Goal: Task Accomplishment & Management: Complete application form

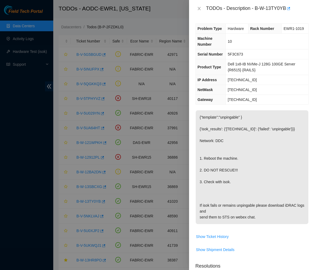
scroll to position [33, 0]
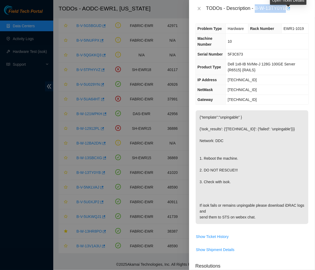
drag, startPoint x: 255, startPoint y: 7, endPoint x: 287, endPoint y: 12, distance: 31.6
click at [287, 12] on div "TODOs - Description - B-W-13TY0YB" at bounding box center [257, 8] width 103 height 9
copy div "B-W-13TY0YB"
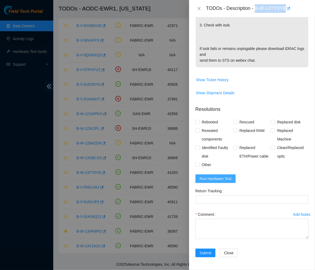
click at [214, 182] on button "Run Hardware Test" at bounding box center [216, 178] width 41 height 9
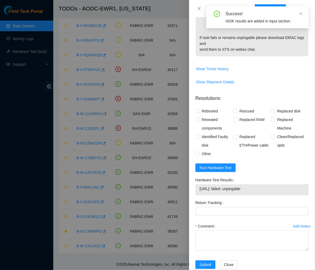
scroll to position [175, 0]
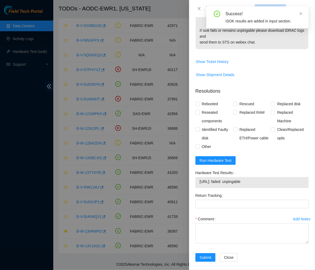
drag, startPoint x: 251, startPoint y: 179, endPoint x: 199, endPoint y: 182, distance: 52.1
click at [199, 182] on div "[URL]: failed: unpingable" at bounding box center [252, 182] width 113 height 11
copy tbody "[URL]: failed: unpingable"
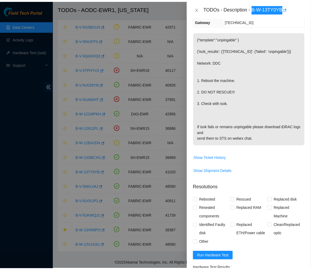
scroll to position [78, 0]
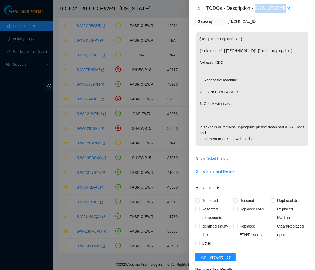
click at [199, 8] on icon "close" at bounding box center [199, 8] width 3 height 3
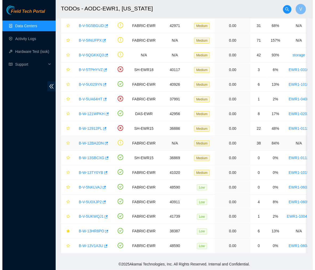
scroll to position [89, 0]
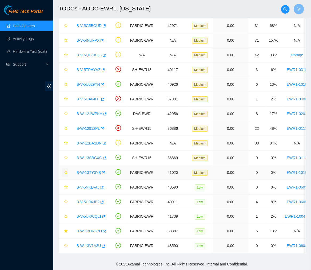
click at [65, 170] on icon "star" at bounding box center [66, 172] width 4 height 4
click at [89, 185] on link "B-V-5NKLVAJ" at bounding box center [88, 187] width 23 height 4
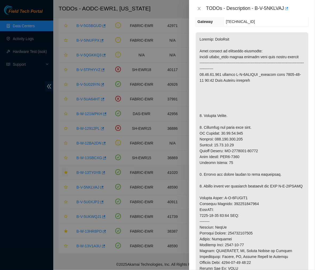
scroll to position [94, 0]
drag, startPoint x: 257, startPoint y: 8, endPoint x: 285, endPoint y: 10, distance: 28.0
click at [285, 10] on div "TODOs - Description - B-V-5NKLVAJ" at bounding box center [257, 8] width 103 height 9
copy div "B-V-5NKLVAJ"
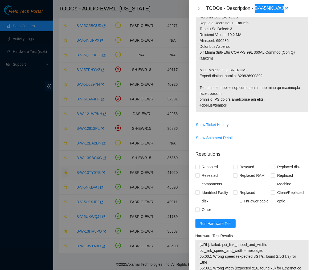
scroll to position [345, 0]
drag, startPoint x: 266, startPoint y: 70, endPoint x: 241, endPoint y: 69, distance: 24.3
copy p "417328424083"
drag, startPoint x: 244, startPoint y: 61, endPoint x: 222, endPoint y: 64, distance: 21.5
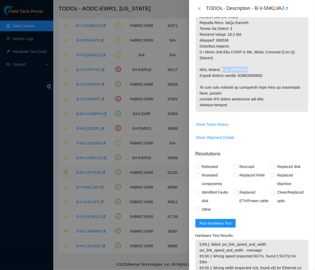
copy p "B-V-5STCUDI"
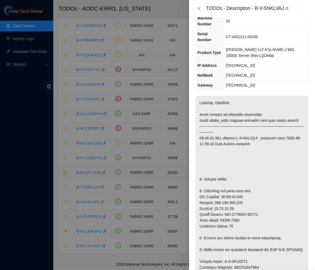
scroll to position [0, 0]
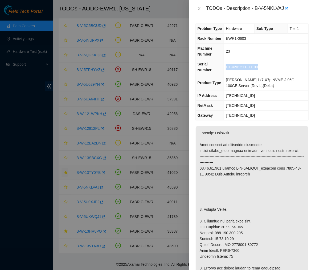
drag, startPoint x: 261, startPoint y: 63, endPoint x: 229, endPoint y: 63, distance: 31.2
click at [229, 63] on td "CT-4201211-00100" at bounding box center [266, 67] width 85 height 16
copy span "CT-4201211-00100"
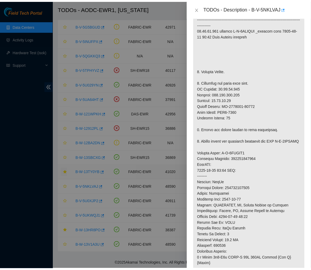
scroll to position [139, 0]
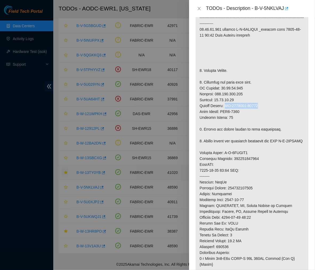
drag, startPoint x: 262, startPoint y: 99, endPoint x: 225, endPoint y: 101, distance: 37.1
click at [225, 101] on p at bounding box center [252, 152] width 113 height 331
copy p "CT-4201209-00335"
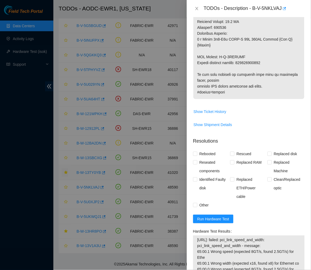
scroll to position [475, 0]
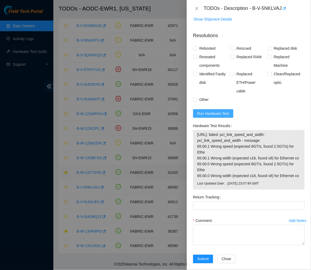
click at [218, 110] on span "Run Hardware Test" at bounding box center [213, 113] width 32 height 6
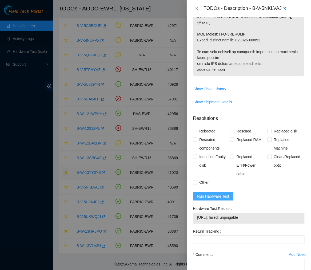
scroll to position [415, 0]
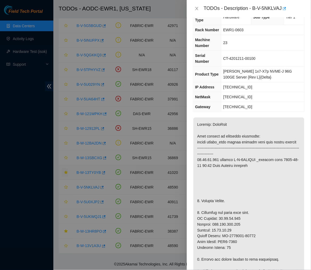
scroll to position [0, 0]
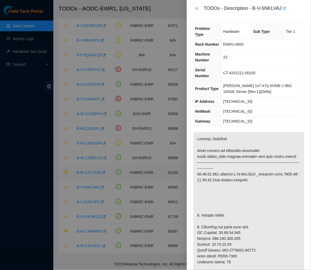
click at [198, 6] on div "TODOs - Description - B-V-5NKLVAJ" at bounding box center [248, 8] width 111 height 9
click at [197, 8] on icon "close" at bounding box center [197, 8] width 4 height 4
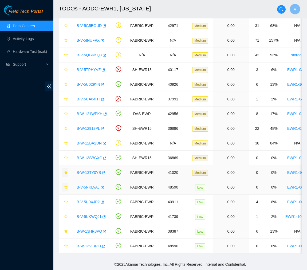
click at [66, 185] on icon "star" at bounding box center [66, 187] width 4 height 4
click at [88, 185] on link "B-V-5NKLVAJ" at bounding box center [88, 187] width 23 height 4
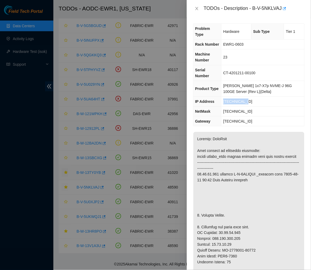
drag, startPoint x: 251, startPoint y: 93, endPoint x: 223, endPoint y: 91, distance: 28.3
click at [223, 97] on tr "IP Address [TECHNICAL_ID]" at bounding box center [248, 102] width 111 height 10
copy tr "[TECHNICAL_ID]"
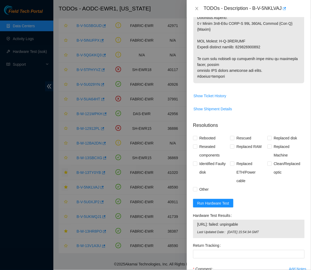
scroll to position [422, 0]
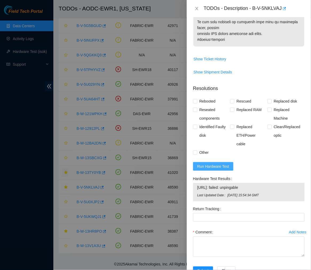
click at [226, 163] on span "Run Hardware Test" at bounding box center [213, 166] width 32 height 6
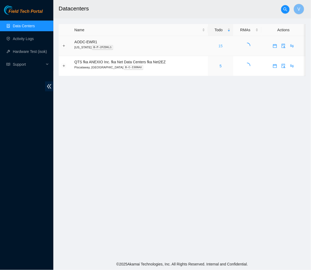
click at [220, 46] on link "15" at bounding box center [221, 46] width 4 height 4
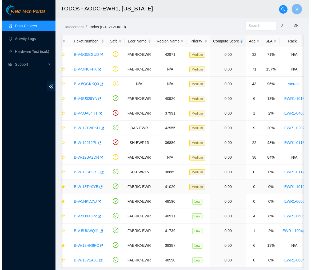
scroll to position [19, 0]
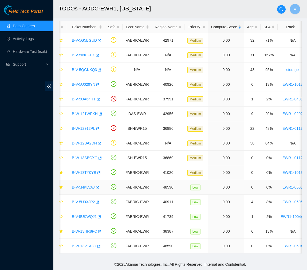
click at [81, 185] on link "B-V-5NKLVAJ" at bounding box center [83, 187] width 23 height 4
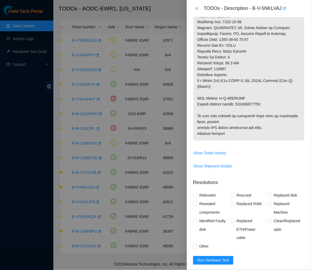
scroll to position [422, 0]
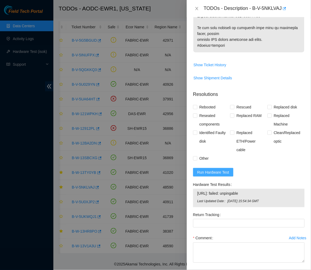
click at [219, 169] on span "Run Hardware Test" at bounding box center [213, 172] width 32 height 6
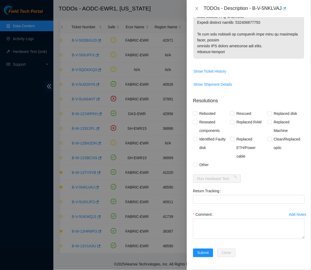
scroll to position [392, 0]
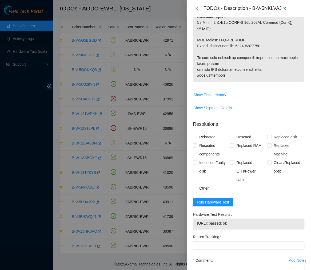
scroll to position [415, 0]
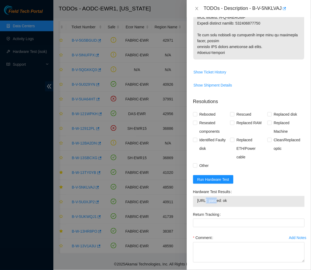
drag, startPoint x: 217, startPoint y: 176, endPoint x: 205, endPoint y: 176, distance: 12.0
click at [205, 197] on span "23.35.17.122: passed: ok" at bounding box center [248, 200] width 103 height 6
drag, startPoint x: 217, startPoint y: 175, endPoint x: 197, endPoint y: 177, distance: 20.1
click at [197, 197] on span "23.35.17.122: passed: ok" at bounding box center [248, 200] width 103 height 6
copy span "[TECHNICAL_ID]"
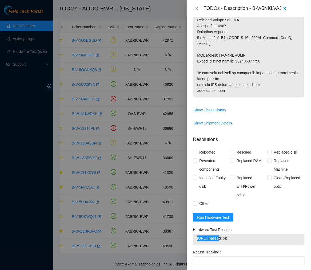
scroll to position [414, 0]
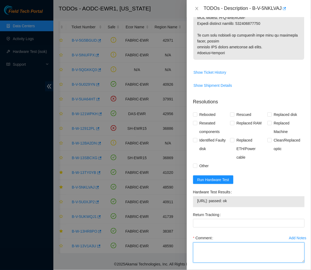
click at [220, 242] on textarea "Comment" at bounding box center [248, 252] width 111 height 20
paste textarea "Ticket #: B-V-5NKLVAJ - Ran hardware test: 23.35.17.122: failed: unpingable - S…"
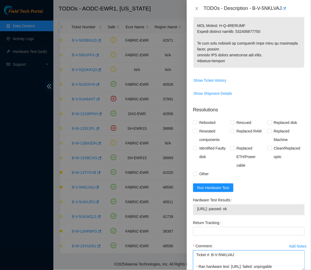
scroll to position [406, 0]
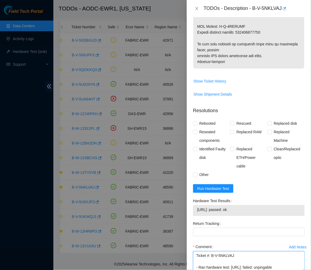
type textarea "Ticket #: B-V-5NKLVAJ - Ran hardware test: 23.35.17.122: failed: unpingable - S…"
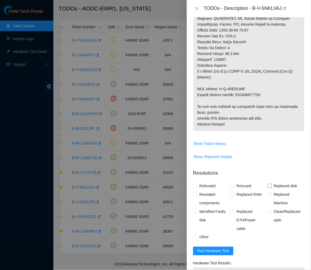
scroll to position [343, 0]
click at [267, 192] on input "Replaced Machine" at bounding box center [269, 194] width 4 height 4
checkbox input "true"
click at [194, 183] on input "Rebooted" at bounding box center [195, 185] width 4 height 4
checkbox input "true"
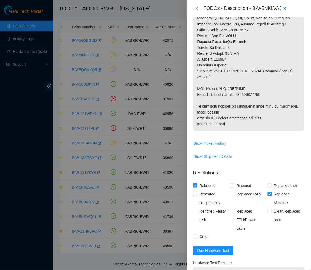
click at [195, 192] on input "Reseated components" at bounding box center [195, 194] width 4 height 4
checkbox input "true"
click at [195, 234] on input "Other" at bounding box center [195, 236] width 4 height 4
checkbox input "true"
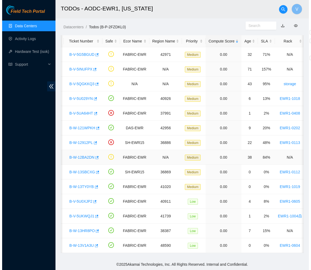
scroll to position [0, 0]
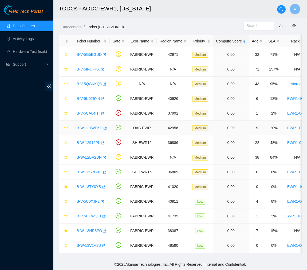
click at [90, 126] on link "B-W-121WPKH" at bounding box center [90, 128] width 26 height 4
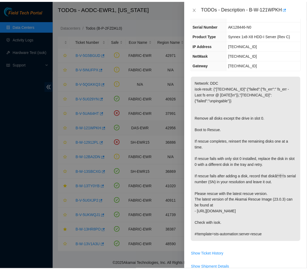
scroll to position [17, 0]
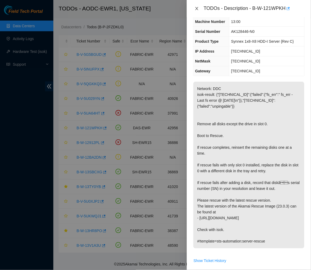
click at [195, 11] on button "Close" at bounding box center [196, 8] width 7 height 5
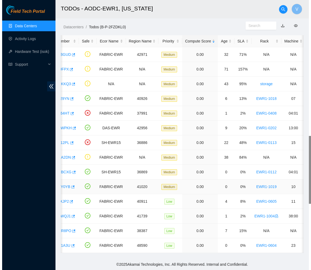
scroll to position [0, 0]
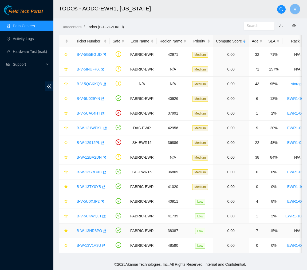
click at [90, 228] on link "B-W-13HR8PO" at bounding box center [89, 230] width 25 height 4
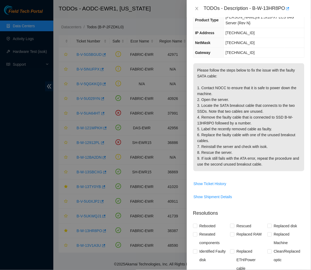
scroll to position [57, 0]
click at [210, 180] on span "Show Ticket History" at bounding box center [210, 183] width 33 height 6
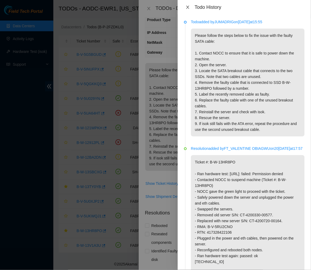
click at [188, 8] on icon "close" at bounding box center [188, 7] width 4 height 4
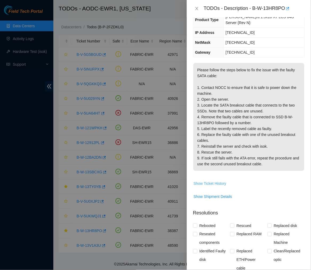
click at [217, 180] on span "Show Ticket History" at bounding box center [210, 183] width 33 height 6
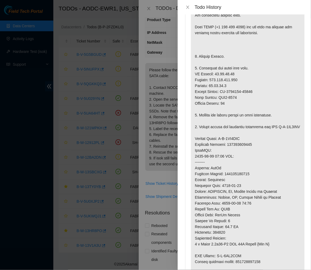
scroll to position [315, 0]
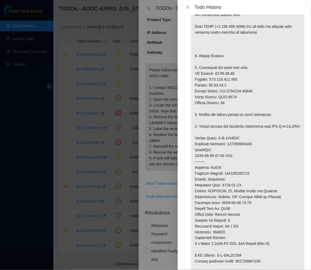
click at [248, 100] on p at bounding box center [248, 146] width 114 height 301
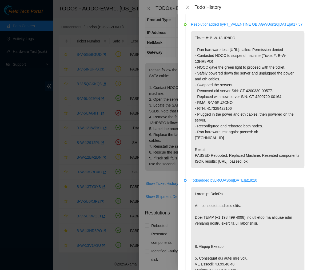
scroll to position [124, 0]
drag, startPoint x: 237, startPoint y: 42, endPoint x: 210, endPoint y: 43, distance: 27.5
click at [210, 43] on p "Ticket #: B-W-13HR8PO - Ran hardware test: 23.35.17.11: failed: Permission deni…" at bounding box center [248, 99] width 114 height 137
copy p "B-W-13HR8PO"
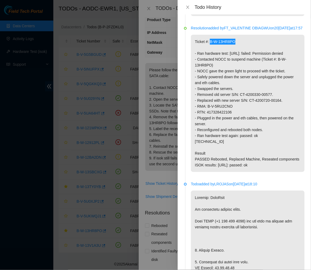
scroll to position [121, 0]
click at [254, 152] on p "Ticket #: B-W-13HR8PO - Ran hardware test: 23.35.17.11: failed: Permission deni…" at bounding box center [248, 102] width 114 height 137
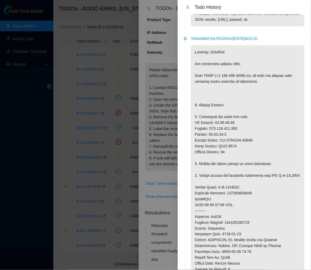
scroll to position [268, 0]
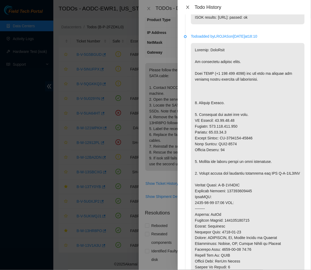
click at [187, 6] on icon "close" at bounding box center [187, 7] width 3 height 3
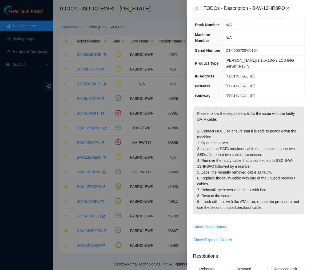
scroll to position [14, 0]
drag, startPoint x: 253, startPoint y: 8, endPoint x: 284, endPoint y: 13, distance: 31.2
click at [284, 13] on div "TODOs - Description - B-W-13HR8PO" at bounding box center [254, 8] width 101 height 9
copy div "B-W-13HR8PO"
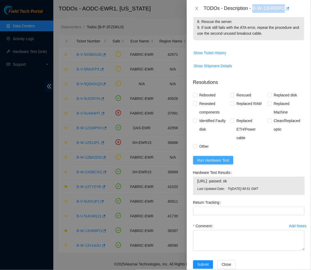
click at [220, 157] on span "Run Hardware Test" at bounding box center [213, 160] width 32 height 6
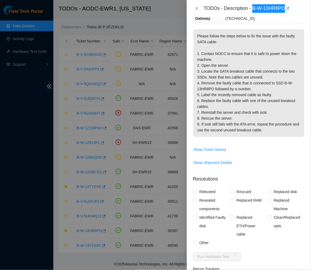
scroll to position [90, 0]
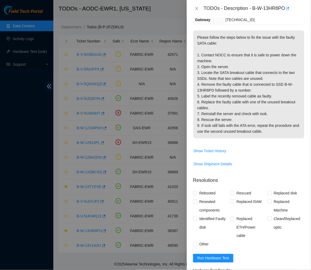
click at [225, 6] on div "TODOs - Description - B-W-13HR8PO" at bounding box center [254, 8] width 101 height 9
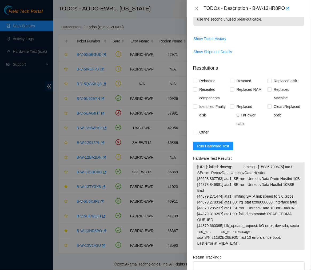
scroll to position [203, 0]
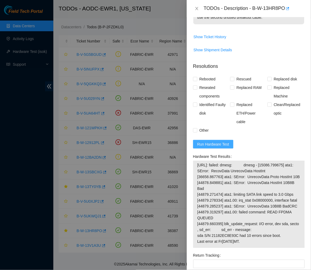
click at [217, 141] on span "Run Hardware Test" at bounding box center [213, 144] width 32 height 6
click at [257, 33] on span "Show Ticket History" at bounding box center [248, 37] width 111 height 9
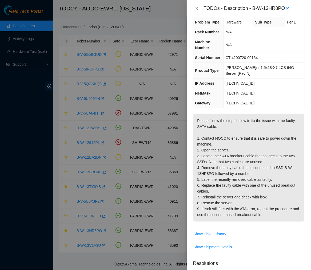
scroll to position [0, 0]
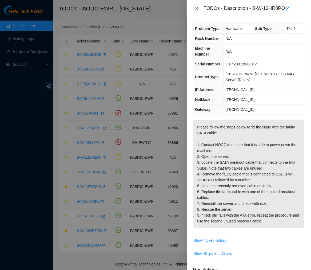
click at [196, 9] on icon "close" at bounding box center [196, 8] width 3 height 3
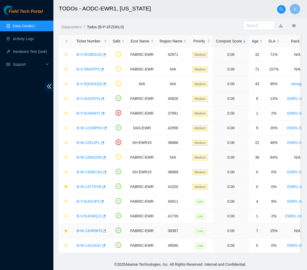
click at [93, 228] on link "B-W-13HR8PO" at bounding box center [89, 230] width 25 height 4
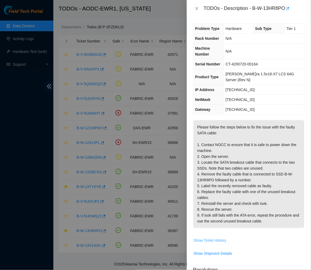
click at [212, 237] on span "Show Ticket History" at bounding box center [210, 240] width 33 height 6
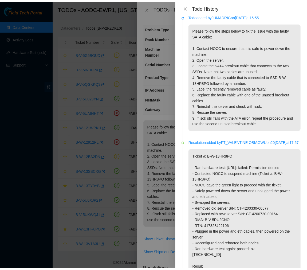
scroll to position [6, 0]
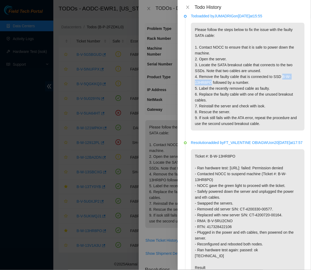
drag, startPoint x: 281, startPoint y: 76, endPoint x: 211, endPoint y: 83, distance: 70.2
click at [211, 83] on p "Please follow the steps below to fix the issue with the faulty SATA cable: 1. C…" at bounding box center [248, 77] width 114 height 108
copy p "B-W-13HR8PO"
click at [236, 206] on p "Ticket #: B-W-13HR8PO - Ran hardware test: 23.35.17.11: failed: Permission deni…" at bounding box center [248, 217] width 114 height 137
click at [260, 121] on p "Please follow the steps below to fix the issue with the faulty SATA cable: 1. C…" at bounding box center [248, 77] width 114 height 108
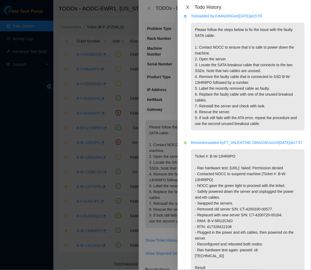
drag, startPoint x: 186, startPoint y: 6, endPoint x: 194, endPoint y: 16, distance: 13.1
click at [194, 16] on div "Todo History Todo added by JUMADRIG on 2025-08-15 at 15:55 Please follow the st…" at bounding box center [244, 135] width 133 height 270
click at [188, 8] on icon "close" at bounding box center [188, 7] width 4 height 4
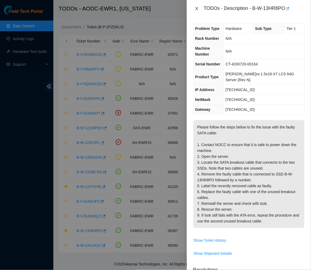
drag, startPoint x: 199, startPoint y: 7, endPoint x: 195, endPoint y: 7, distance: 3.8
click at [199, 7] on button "Close" at bounding box center [196, 8] width 7 height 5
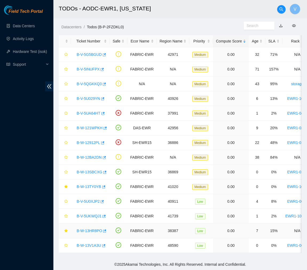
click at [92, 231] on link "B-W-13HR8PO" at bounding box center [89, 230] width 25 height 4
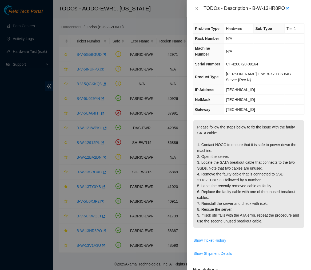
click at [234, 131] on p "Please follow the steps below to fix the issue with the faulty SATA cable: 1. C…" at bounding box center [248, 174] width 111 height 108
click at [263, 142] on p "Please follow the steps below to fix the issue with the faulty SATA cable: 1. C…" at bounding box center [248, 174] width 111 height 108
click at [246, 120] on p "Please follow the steps below to fix the issue with the faulty SATA cable: 1. C…" at bounding box center [248, 174] width 111 height 108
click at [251, 131] on p "Please follow the steps below to fix the issue with the faulty SATA cable: 1. C…" at bounding box center [248, 174] width 111 height 108
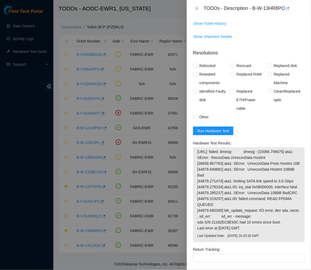
scroll to position [275, 0]
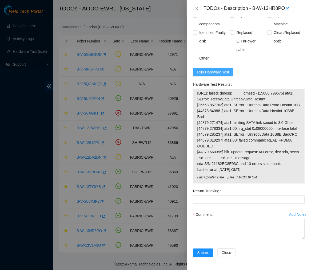
click at [218, 69] on span "Run Hardware Test" at bounding box center [213, 72] width 32 height 6
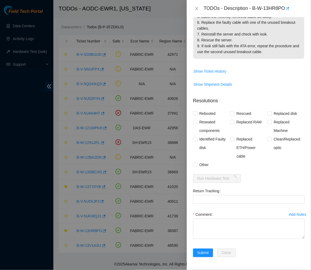
scroll to position [158, 0]
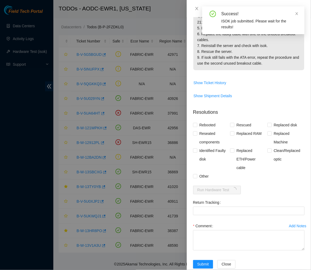
click at [253, 45] on p "Please follow the steps below to fix the issue with the faulty SATA cable: 1. C…" at bounding box center [248, 16] width 111 height 108
click at [245, 46] on p "Please follow the steps below to fix the issue with the faulty SATA cable: 1. C…" at bounding box center [248, 16] width 111 height 108
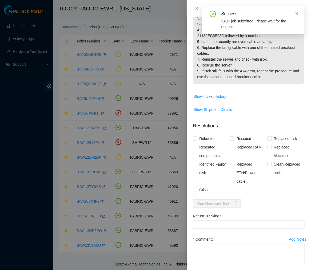
scroll to position [143, 0]
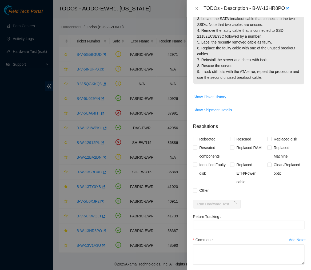
click at [258, 45] on p "Please follow the steps below to fix the issue with the faulty SATA cable: 1. C…" at bounding box center [248, 31] width 111 height 108
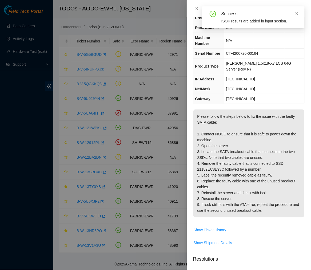
scroll to position [180, 0]
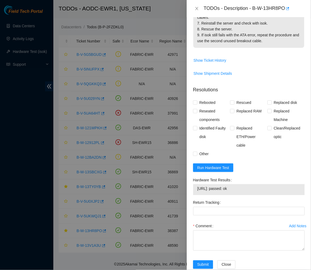
click at [197, 184] on div "23.35.17.11: passed: ok" at bounding box center [248, 189] width 111 height 11
drag, startPoint x: 197, startPoint y: 176, endPoint x: 215, endPoint y: 179, distance: 18.6
click at [215, 184] on div "23.35.17.11: passed: ok" at bounding box center [248, 189] width 111 height 11
copy tbody "[TECHNICAL_ID]"
click at [209, 230] on textarea "Comment" at bounding box center [248, 240] width 111 height 20
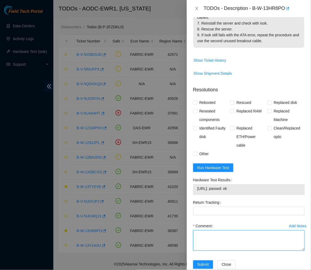
paste textarea "Ticket #: B-W-13HR8PO - Contacted NOCC to confirm safe-to-work (Ticket #: B-W-1…"
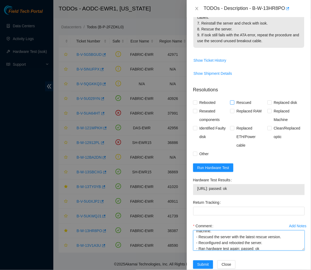
type textarea "Ticket #: B-W-13HR8PO - Contacted NOCC to confirm safe-to-work (Ticket #: B-W-1…"
click at [230, 100] on input "Rescued" at bounding box center [232, 102] width 4 height 4
checkbox input "true"
click at [194, 100] on input "Rebooted" at bounding box center [195, 102] width 4 height 4
checkbox input "true"
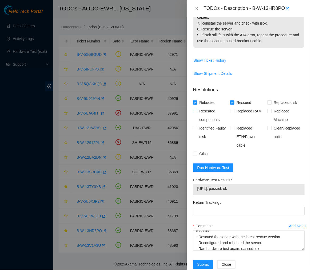
click at [195, 109] on input "Reseated components" at bounding box center [195, 111] width 4 height 4
checkbox input "true"
click at [274, 175] on div "Hardware Test Results" at bounding box center [248, 179] width 111 height 9
click at [195, 126] on input "Identified Faulty disk" at bounding box center [195, 128] width 4 height 4
checkbox input "true"
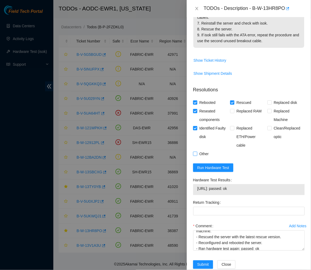
click at [193, 151] on input "Other" at bounding box center [195, 153] width 4 height 4
checkbox input "true"
click at [201, 261] on span "Submit" at bounding box center [203, 264] width 12 height 6
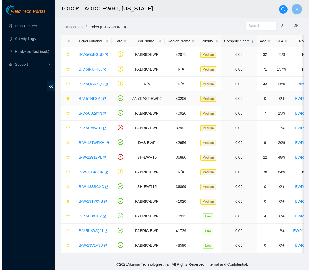
scroll to position [0, 0]
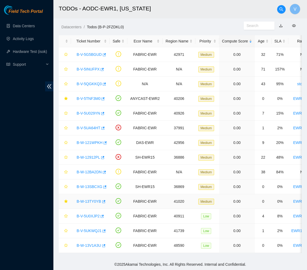
click at [87, 203] on link "B-W-13TY0YB" at bounding box center [89, 201] width 25 height 4
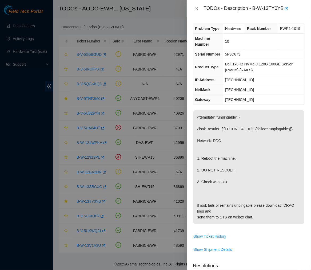
click at [249, 161] on p "{"template":"unpingable" } {'isok_results': {'[TECHNICAL_ID]': {'failed': 'unpi…" at bounding box center [248, 167] width 111 height 114
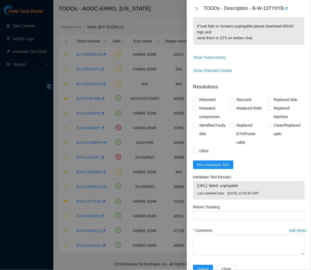
scroll to position [195, 0]
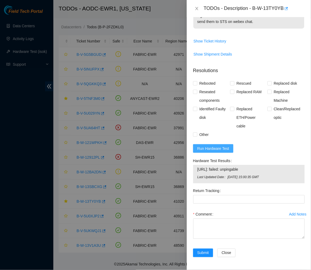
click at [226, 150] on span "Run Hardware Test" at bounding box center [213, 148] width 32 height 6
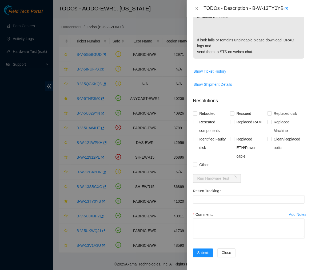
scroll to position [0, 0]
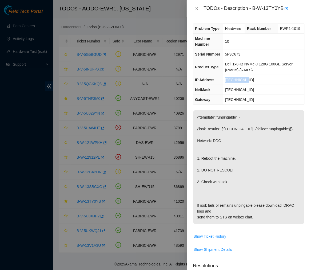
drag, startPoint x: 243, startPoint y: 79, endPoint x: 226, endPoint y: 80, distance: 17.9
click at [226, 80] on span "[TECHNICAL_ID]" at bounding box center [239, 80] width 29 height 4
copy span "[TECHNICAL_ID]"
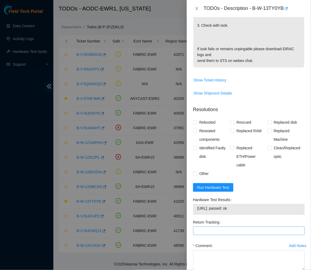
scroll to position [188, 0]
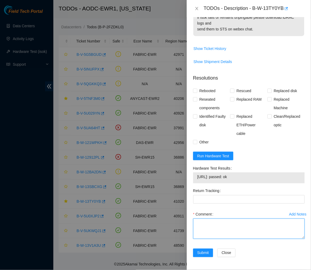
click at [212, 226] on textarea "Comment" at bounding box center [248, 228] width 111 height 20
paste textarea "- Ticket #: B-W-13TY0YB - Ran hardware test: 23.34.58.13: failed: unpingable - …"
type textarea "- Ticket #: B-W-13TY0YB - Ran hardware test: 23.34.58.13: failed: unpingable - …"
click at [227, 225] on textarea "- Ticket #: B-W-13TY0YB - Ran hardware test: 23.34.58.13: failed: unpingable - …" at bounding box center [248, 228] width 111 height 20
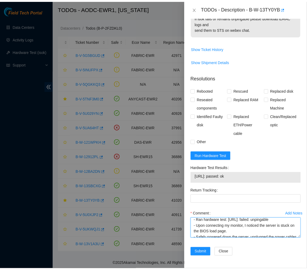
scroll to position [0, 0]
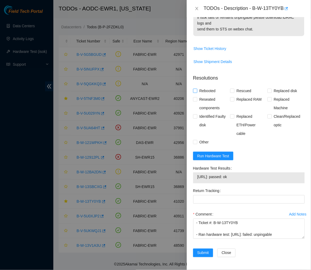
click at [196, 90] on input "Rebooted" at bounding box center [195, 91] width 4 height 4
checkbox input "true"
click at [195, 95] on label "Reseated components" at bounding box center [211, 103] width 37 height 17
click at [195, 97] on input "Reseated components" at bounding box center [195, 99] width 4 height 4
checkbox input "true"
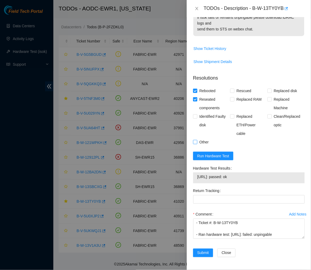
click at [194, 140] on input "Other" at bounding box center [195, 142] width 4 height 4
checkbox input "true"
click at [203, 251] on span "Submit" at bounding box center [203, 253] width 12 height 6
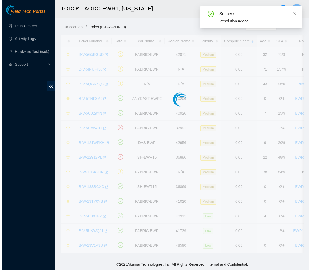
scroll to position [89, 0]
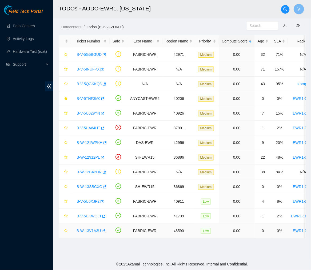
click at [86, 231] on link "B-W-13V1A3U" at bounding box center [89, 230] width 25 height 4
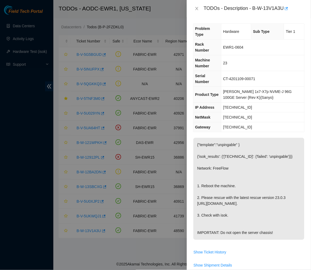
scroll to position [175, 0]
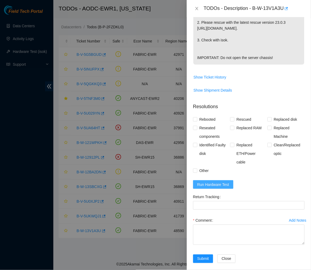
click at [210, 181] on span "Run Hardware Test" at bounding box center [213, 184] width 32 height 6
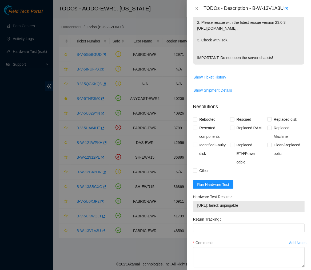
drag, startPoint x: 253, startPoint y: 197, endPoint x: 188, endPoint y: 195, distance: 64.6
click at [188, 195] on div "Problem Type Hardware Sub Type Tier 1 Rack Number EWR1-0604 Machine Number 23 S…" at bounding box center [249, 143] width 124 height 253
copy tbody "23.35.17.90: failed: unpingable"
click at [217, 181] on span "Run Hardware Test" at bounding box center [213, 184] width 32 height 6
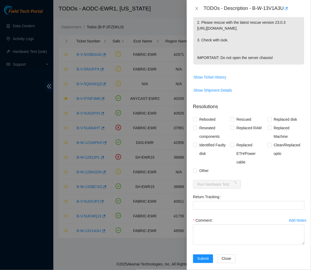
click at [259, 38] on p "{"template":"unpingable" } {'isok_results': {'23.35.17.90': {'failed': 'unpinga…" at bounding box center [248, 14] width 111 height 102
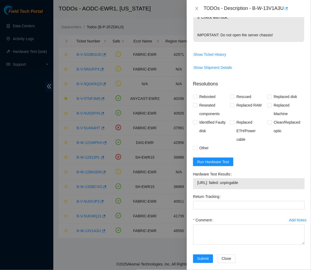
scroll to position [0, 0]
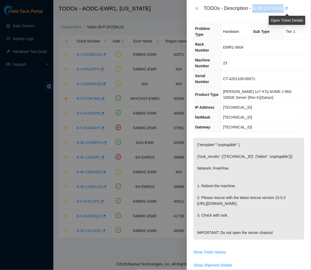
drag, startPoint x: 253, startPoint y: 8, endPoint x: 285, endPoint y: 9, distance: 32.0
click at [285, 9] on div "TODOs - Description - B-W-13V1A3U" at bounding box center [254, 8] width 101 height 9
copy div "B-W-13V1A3U"
click at [283, 102] on td "[TECHNICAL_ID]" at bounding box center [262, 107] width 83 height 10
click at [232, 45] on span "EWR1-0604" at bounding box center [233, 47] width 20 height 4
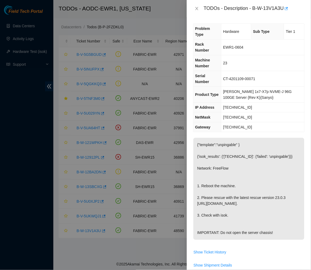
click at [258, 138] on p "{"template":"unpingable" } {'isok_results': {'23.35.17.90': {'failed': 'unpinga…" at bounding box center [248, 189] width 111 height 102
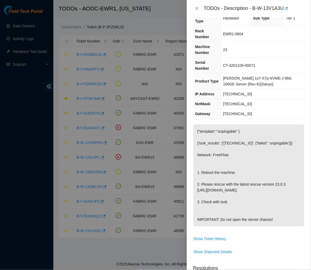
scroll to position [14, 0]
click at [239, 42] on td "23" at bounding box center [262, 50] width 83 height 16
click at [281, 42] on td "23" at bounding box center [262, 50] width 83 height 16
click at [268, 99] on td "[TECHNICAL_ID]" at bounding box center [262, 104] width 83 height 10
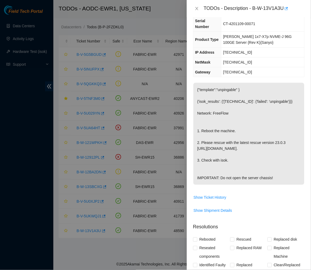
scroll to position [55, 0]
click at [266, 48] on td "[TECHNICAL_ID]" at bounding box center [262, 53] width 83 height 10
drag, startPoint x: 246, startPoint y: 34, endPoint x: 222, endPoint y: 33, distance: 24.3
click at [222, 48] on tr "IP Address 23.35.17.90" at bounding box center [248, 53] width 111 height 10
copy tr "[TECHNICAL_ID]"
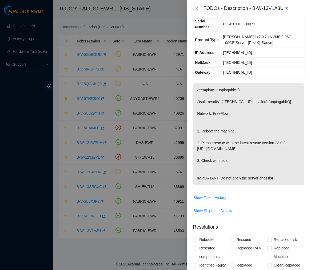
click at [298, 4] on div "TODOs - Description - B-W-13V1A3U" at bounding box center [254, 8] width 101 height 9
drag, startPoint x: 247, startPoint y: 34, endPoint x: 226, endPoint y: 33, distance: 21.9
click at [226, 48] on td "[TECHNICAL_ID]" at bounding box center [262, 53] width 83 height 10
copy span "[TECHNICAL_ID]"
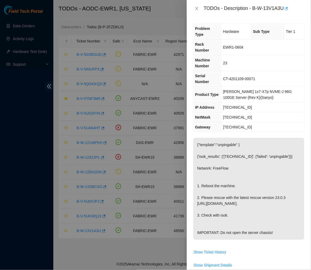
click at [227, 61] on span "23" at bounding box center [225, 63] width 4 height 4
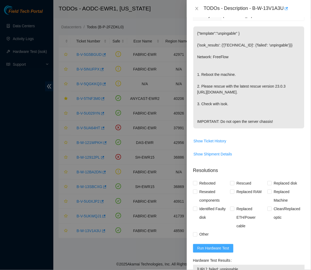
click at [210, 245] on span "Run Hardware Test" at bounding box center [213, 248] width 32 height 6
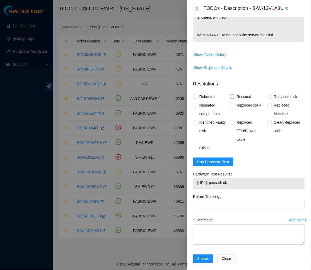
click at [230, 93] on label "Rescued" at bounding box center [241, 96] width 23 height 9
click at [230, 94] on input "Rescued" at bounding box center [232, 96] width 4 height 4
checkbox input "true"
click at [194, 94] on input "Rebooted" at bounding box center [195, 96] width 4 height 4
checkbox input "true"
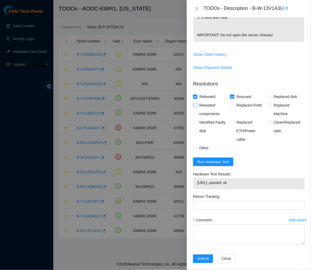
click at [194, 103] on input "Reseated components" at bounding box center [195, 105] width 4 height 4
checkbox input "true"
click at [193, 145] on label "Other" at bounding box center [202, 147] width 18 height 9
click at [193, 146] on input "Other" at bounding box center [195, 148] width 4 height 4
checkbox input "true"
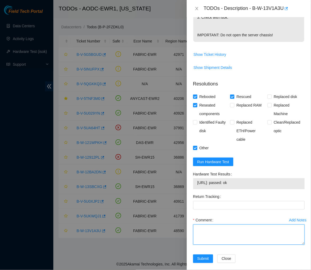
click at [201, 224] on textarea "Comment" at bounding box center [248, 234] width 111 height 20
paste textarea "Ticket #: B-W-13V1A3U - Ran hardware test: 23.35.17.90: failed: unpingable - Up…"
type textarea "Ticket #: B-W-13V1A3U - Ran hardware test: 23.35.17.90: failed: unpingable - Up…"
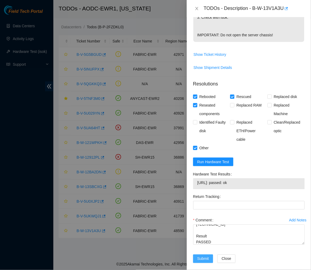
click at [201, 255] on span "Submit" at bounding box center [203, 258] width 12 height 6
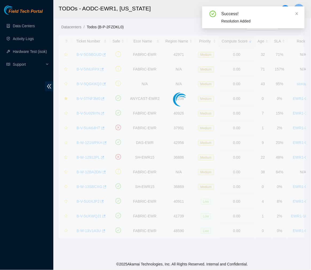
scroll to position [89, 0]
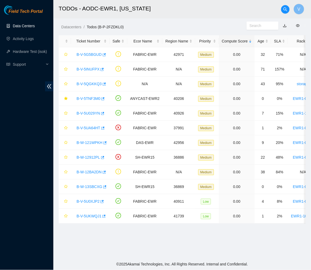
click at [26, 24] on link "Data Centers" at bounding box center [24, 26] width 22 height 4
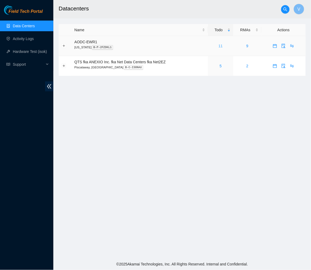
click at [220, 44] on link "11" at bounding box center [221, 46] width 4 height 4
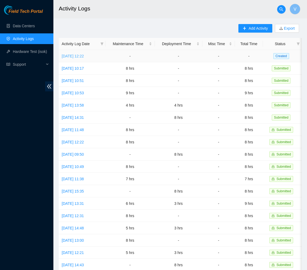
click at [73, 57] on link "[DATE] 12:22" at bounding box center [73, 56] width 22 height 4
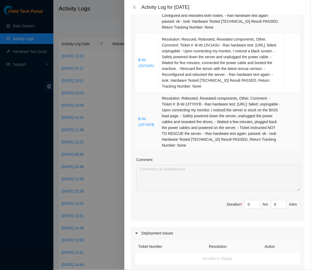
scroll to position [236, 0]
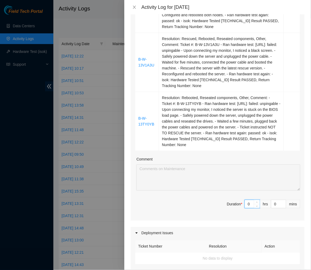
drag, startPoint x: 246, startPoint y: 204, endPoint x: 216, endPoint y: 204, distance: 30.4
click at [216, 204] on span "Duration * 0 hrs 0 mins" at bounding box center [217, 206] width 165 height 15
type input "7"
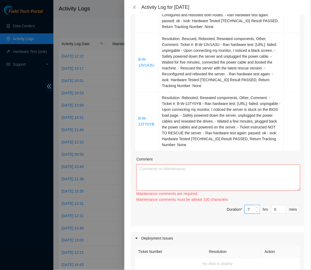
type input "7"
click at [198, 173] on textarea "Comment" at bounding box center [218, 177] width 164 height 26
paste textarea "Ticket #: B-V-5NKLVAJ - Ran hardware test: 23.35.17.122: failed: unpingable - S…"
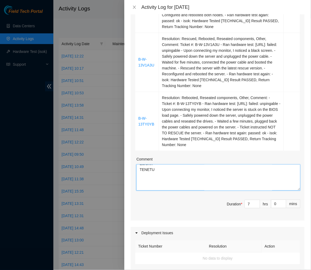
scroll to position [309, 0]
click at [150, 185] on textarea "Comment" at bounding box center [218, 177] width 164 height 26
click at [145, 179] on textarea "Comment" at bounding box center [218, 177] width 164 height 26
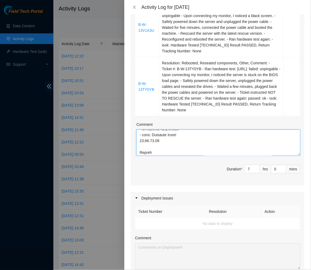
scroll to position [381, 0]
type textarea "Ticket #: B-V-5NKLVAJ - Ran hardware test: 23.35.17.122: failed: unpingable - S…"
click at [177, 149] on textarea "Comment" at bounding box center [218, 142] width 164 height 26
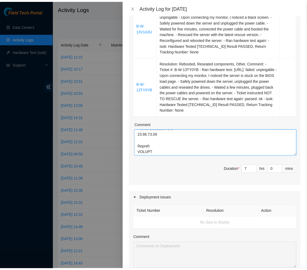
scroll to position [439, 0]
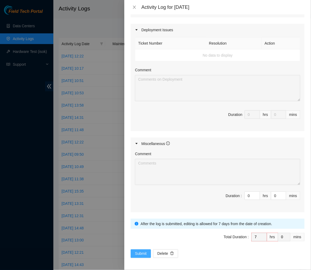
click at [141, 250] on span "Submit" at bounding box center [141, 253] width 12 height 6
